Goal: Information Seeking & Learning: Learn about a topic

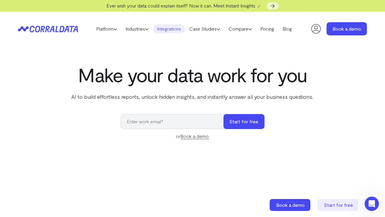
click at [170, 28] on link "Integrations" at bounding box center [169, 28] width 32 height 9
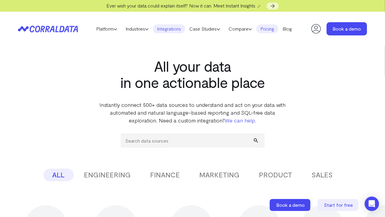
click at [265, 30] on link "Pricing" at bounding box center [267, 28] width 22 height 9
